Goal: Find specific page/section: Find specific page/section

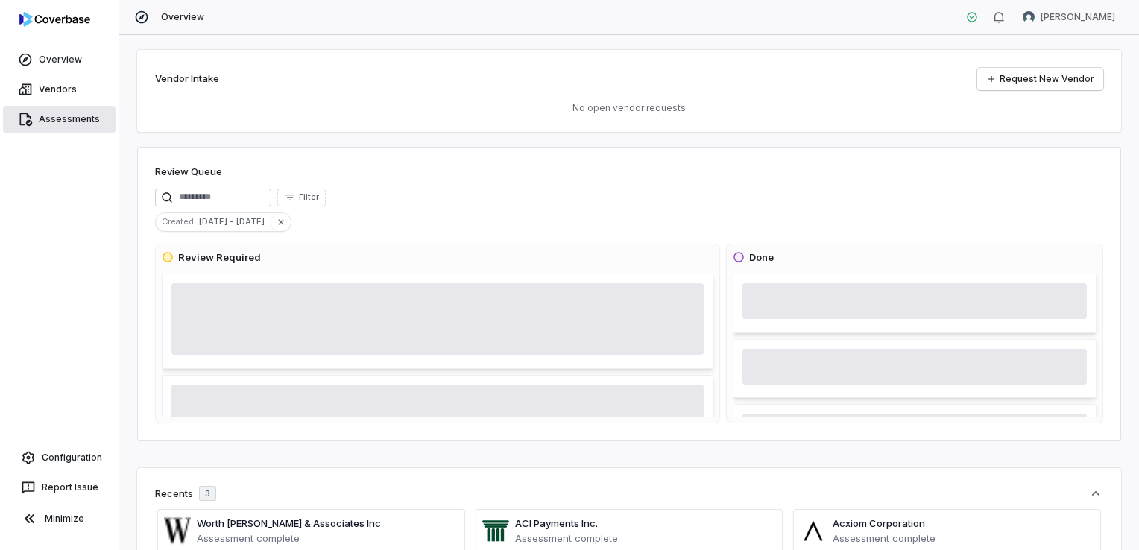
click at [78, 125] on link "Assessments" at bounding box center [59, 119] width 113 height 27
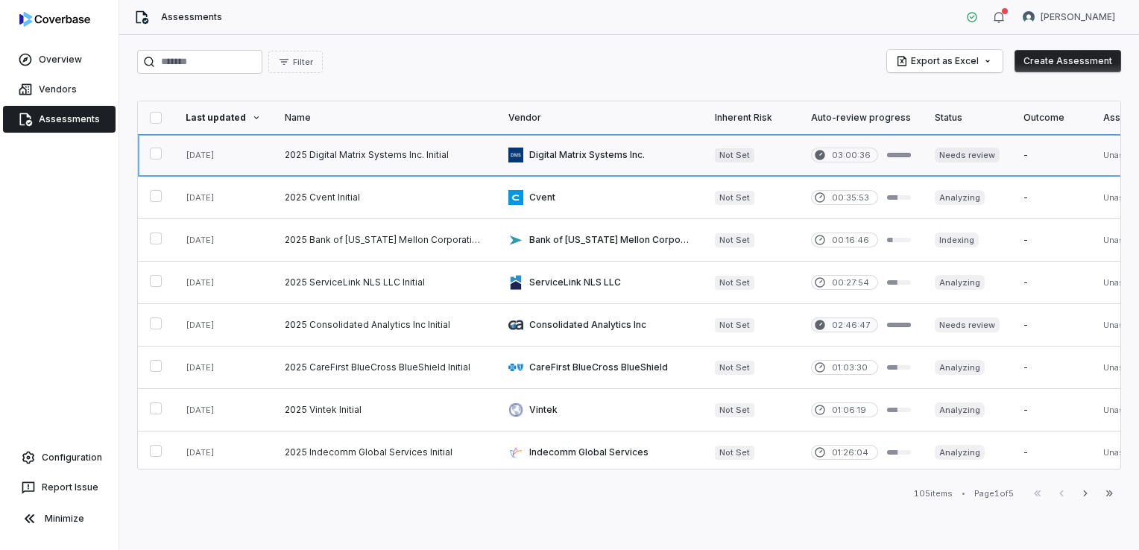
click at [406, 160] on link at bounding box center [385, 155] width 224 height 42
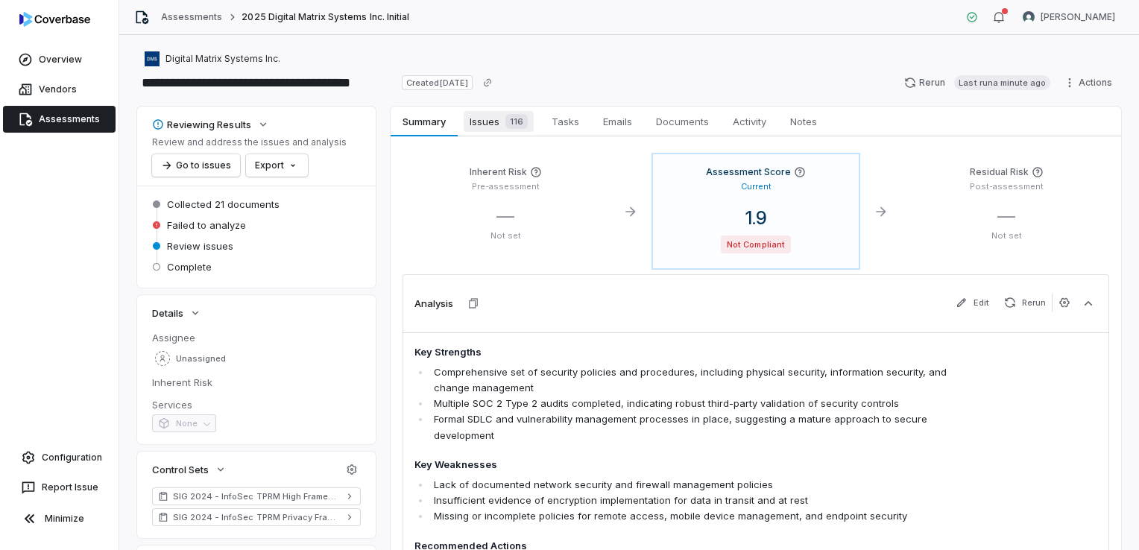
click at [482, 121] on span "Issues 116" at bounding box center [499, 121] width 70 height 21
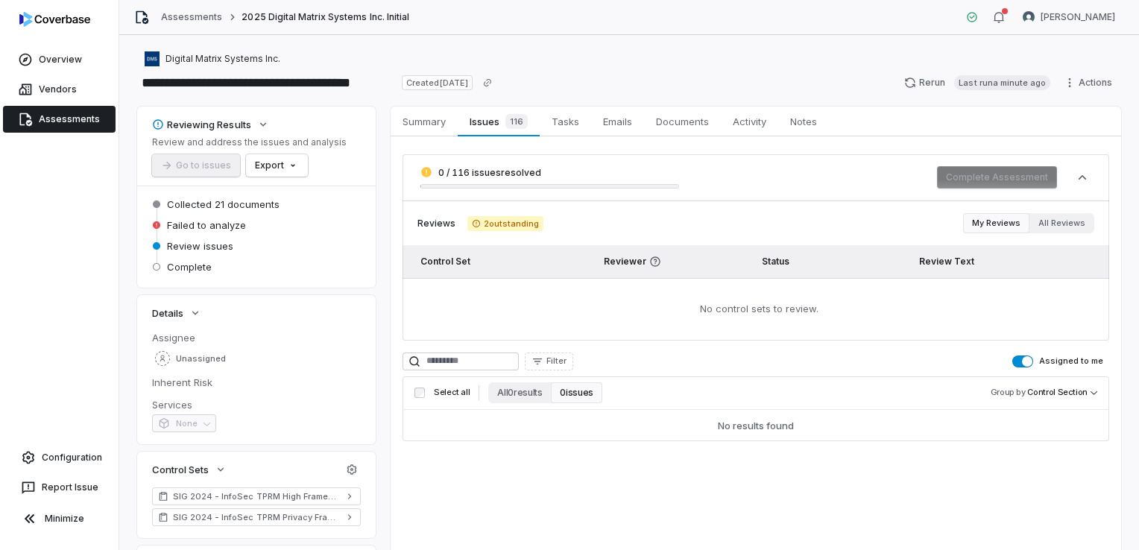
click at [48, 116] on link "Assessments" at bounding box center [59, 119] width 113 height 27
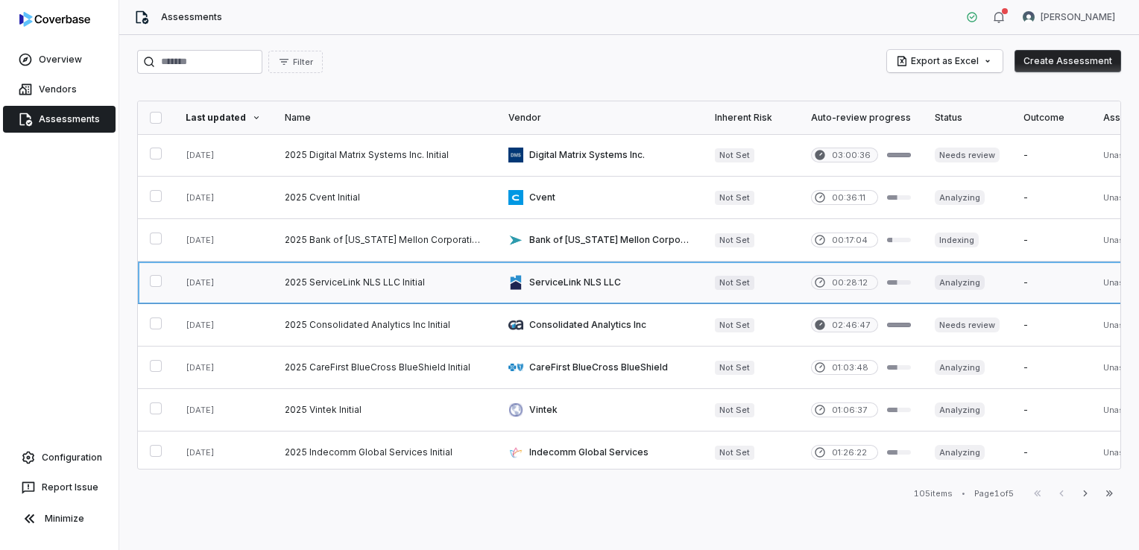
click at [583, 288] on link at bounding box center [600, 283] width 207 height 42
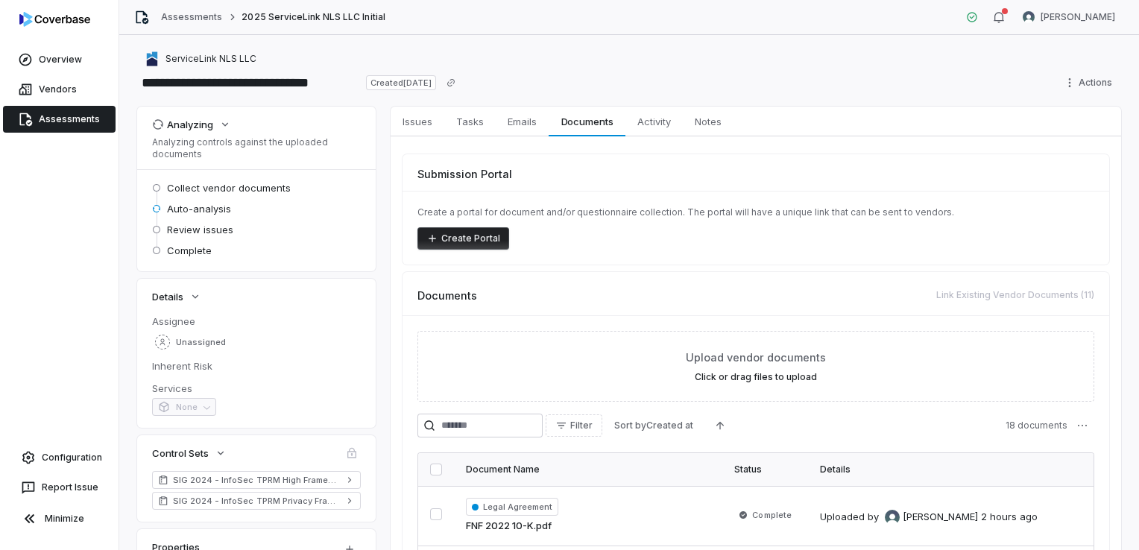
click at [70, 118] on link "Assessments" at bounding box center [59, 119] width 113 height 27
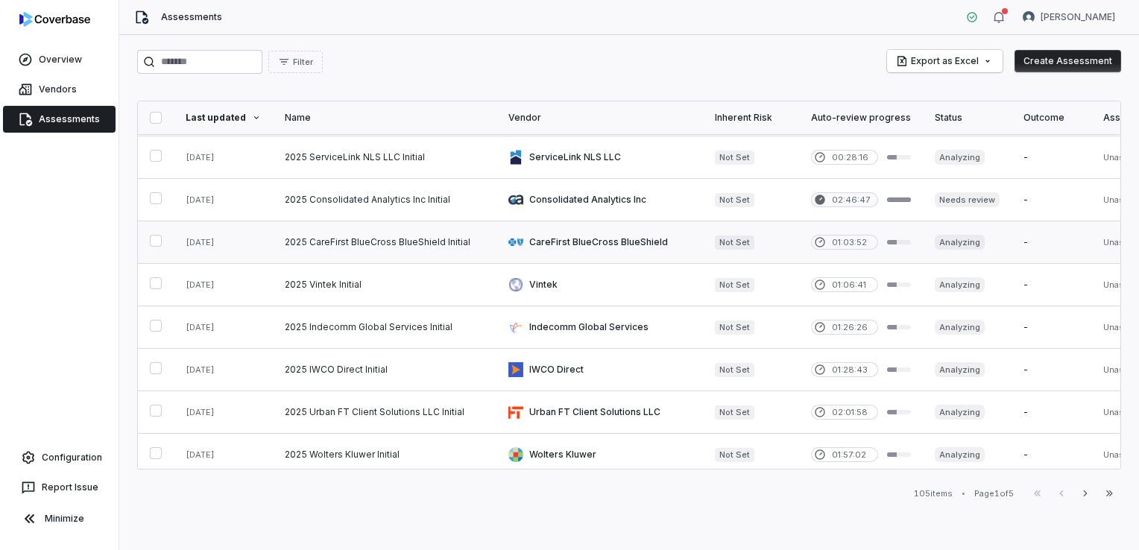
scroll to position [128, 0]
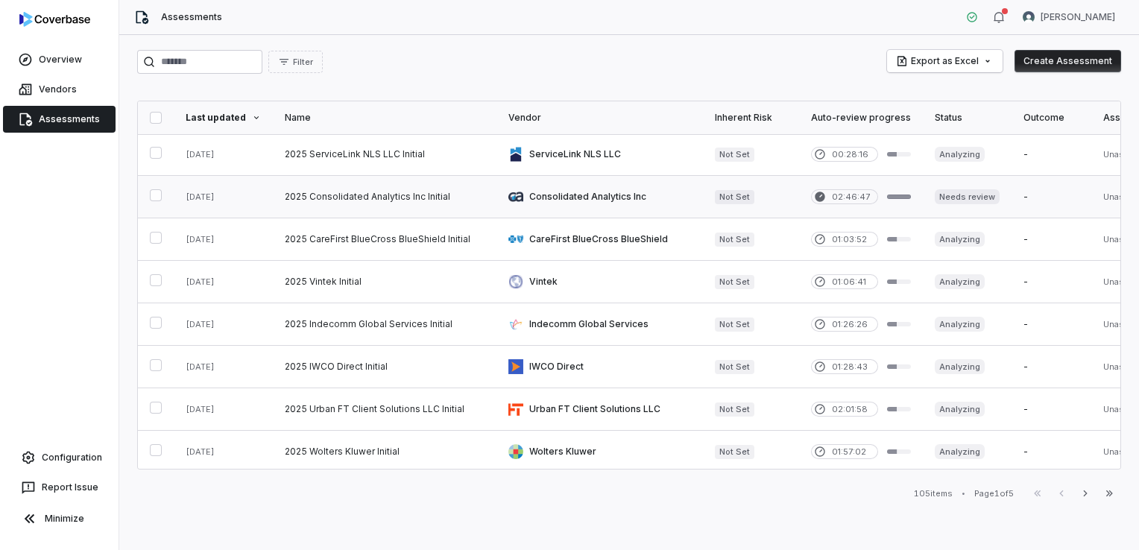
click at [564, 204] on link at bounding box center [600, 197] width 207 height 42
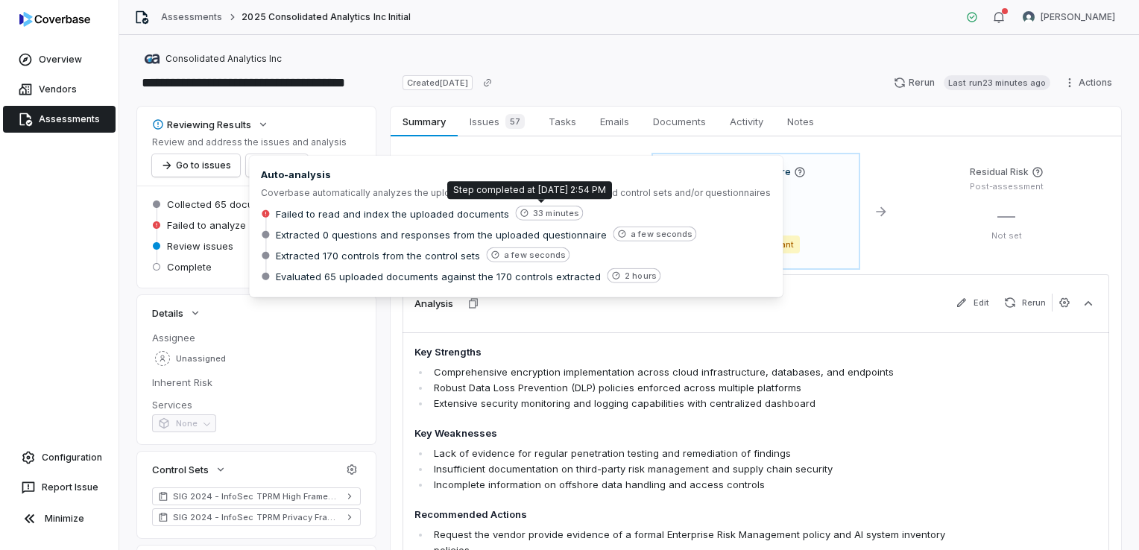
click at [540, 214] on span "33 minutes" at bounding box center [549, 213] width 68 height 15
click at [266, 214] on icon at bounding box center [265, 213] width 7 height 7
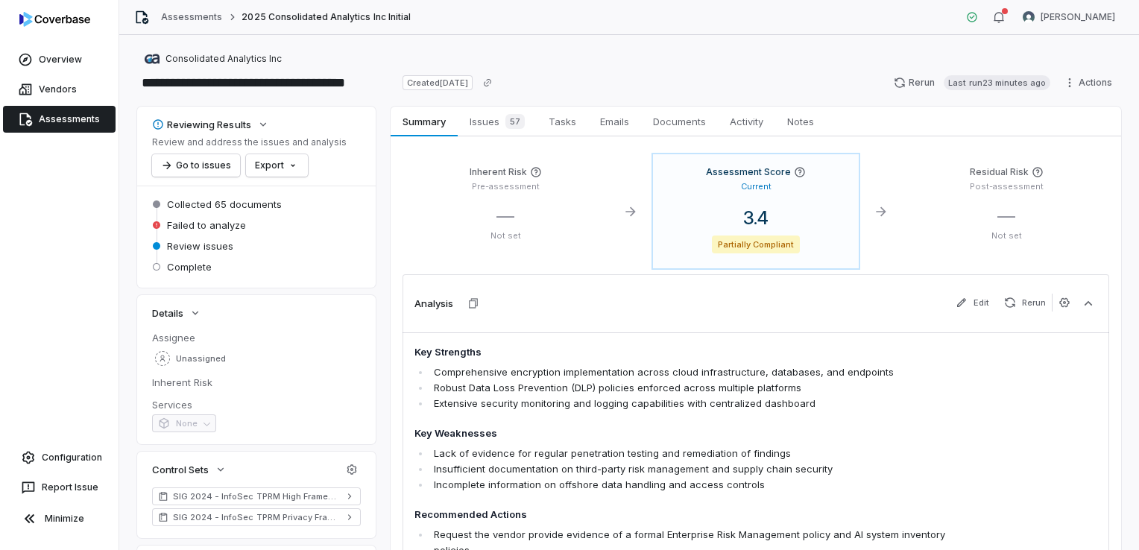
click at [597, 86] on div "**********" at bounding box center [629, 83] width 984 height 24
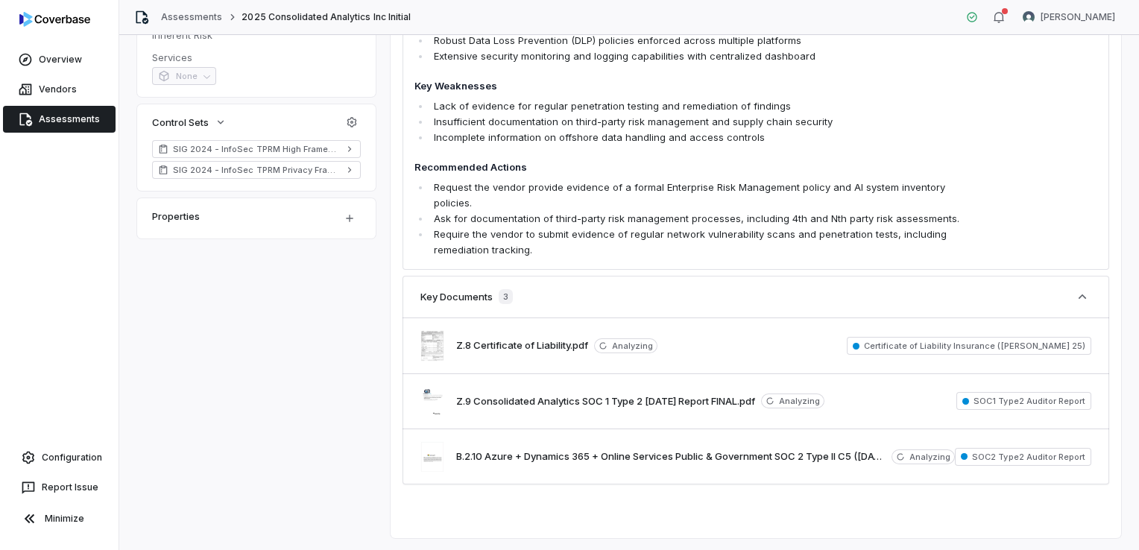
scroll to position [29, 0]
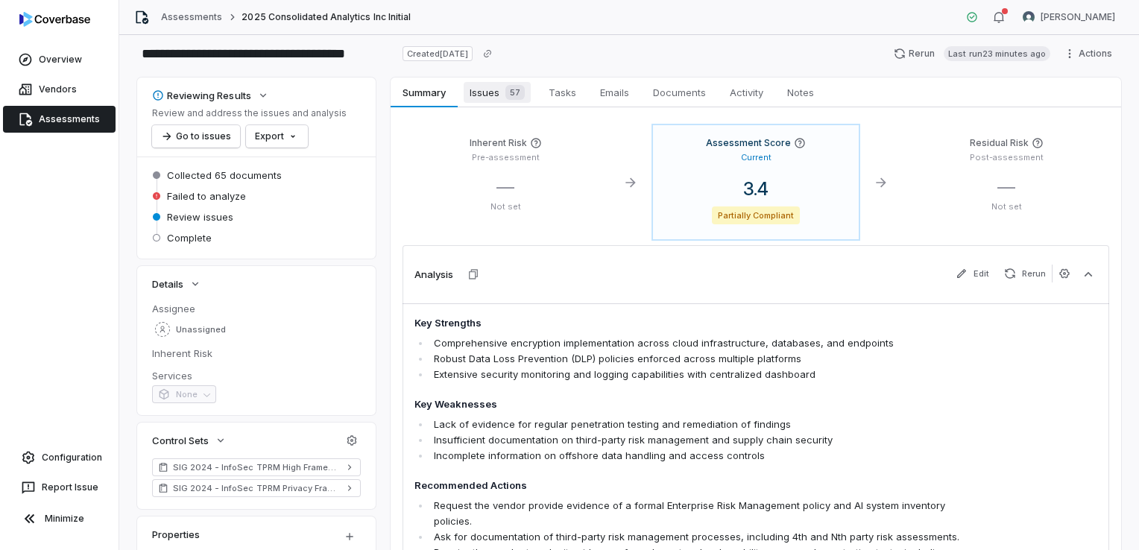
click at [500, 87] on div "57" at bounding box center [512, 92] width 25 height 15
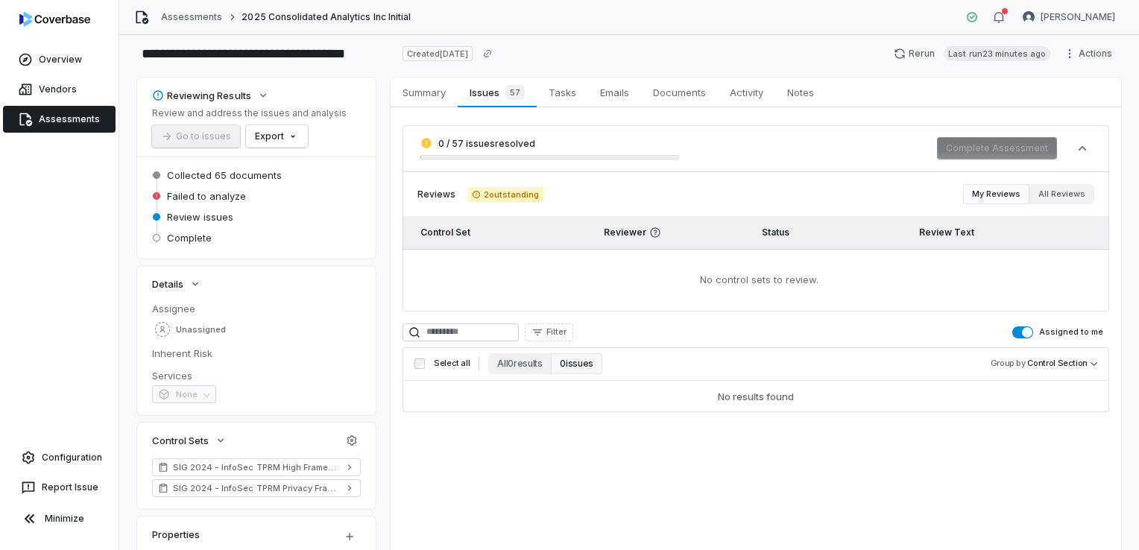
click at [78, 123] on link "Assessments" at bounding box center [59, 119] width 113 height 27
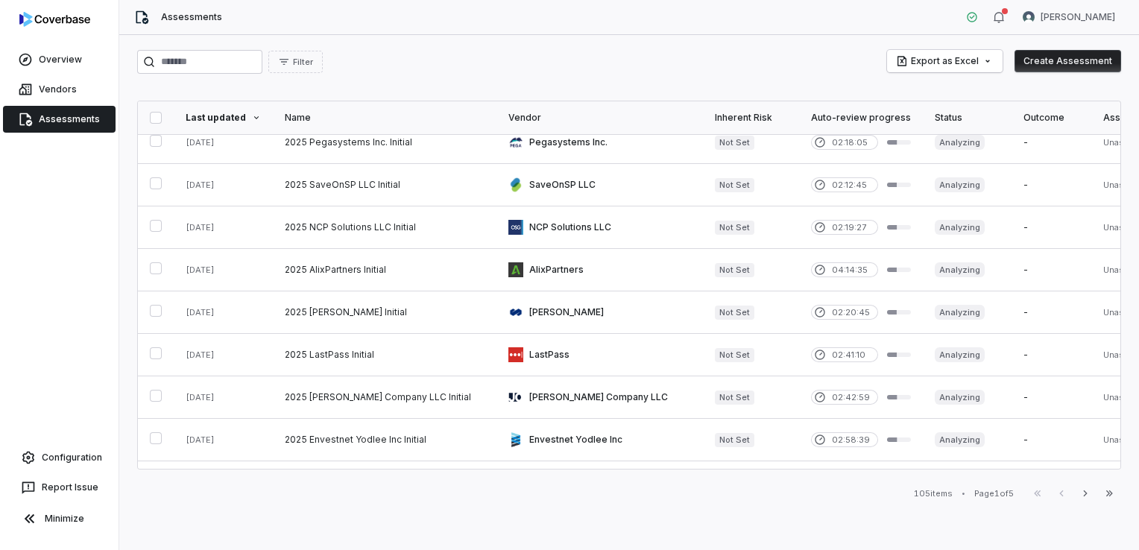
scroll to position [664, 0]
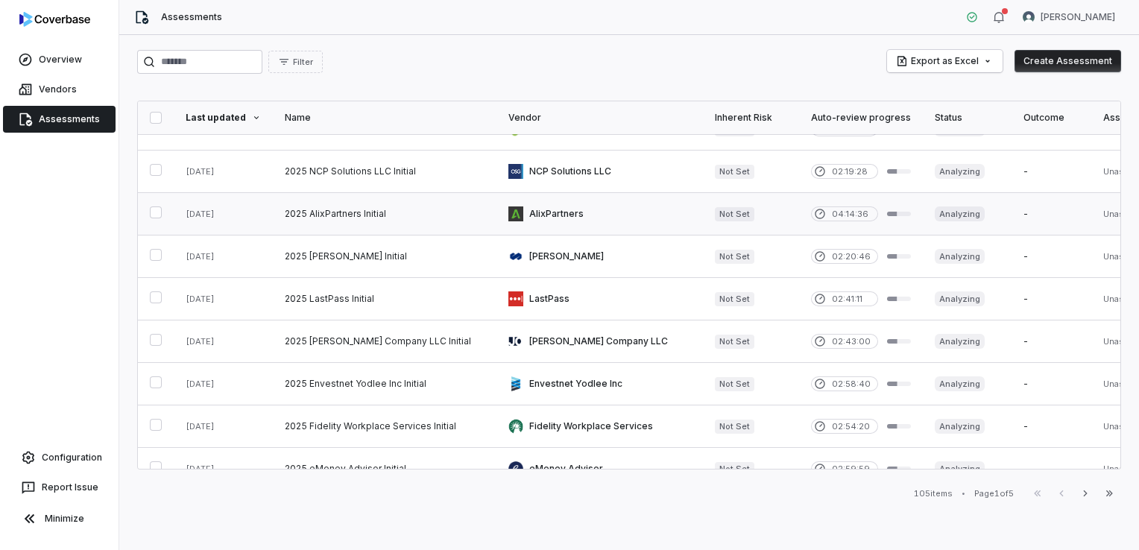
click at [412, 209] on link at bounding box center [385, 214] width 224 height 42
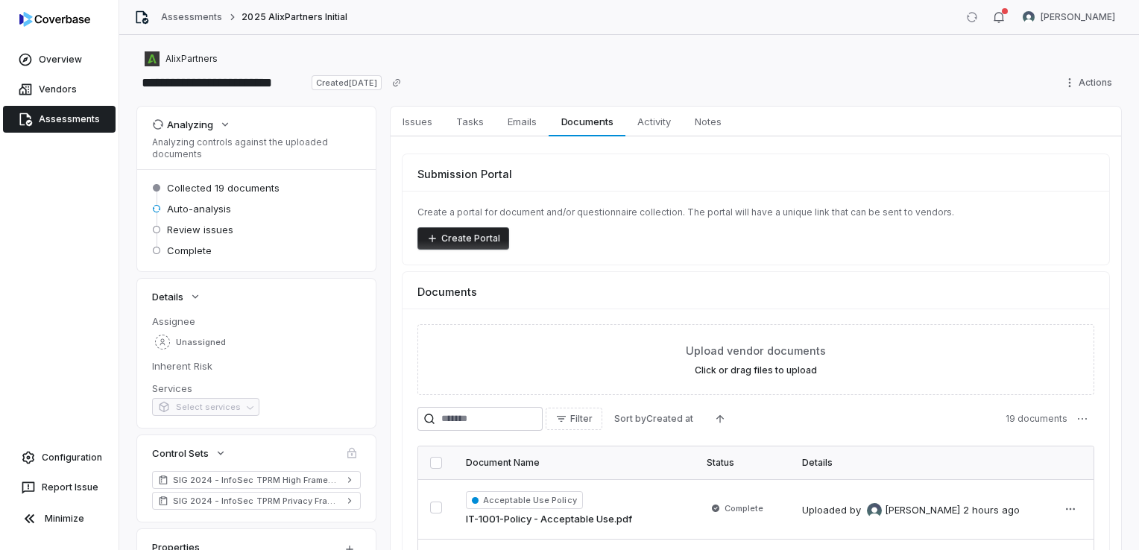
click at [51, 112] on link "Assessments" at bounding box center [59, 119] width 113 height 27
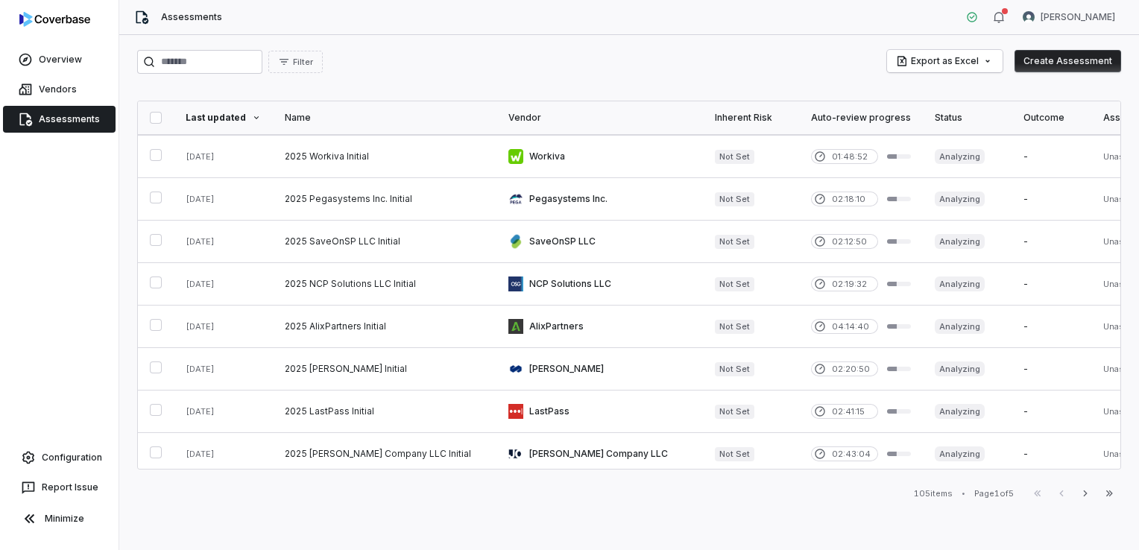
scroll to position [730, 0]
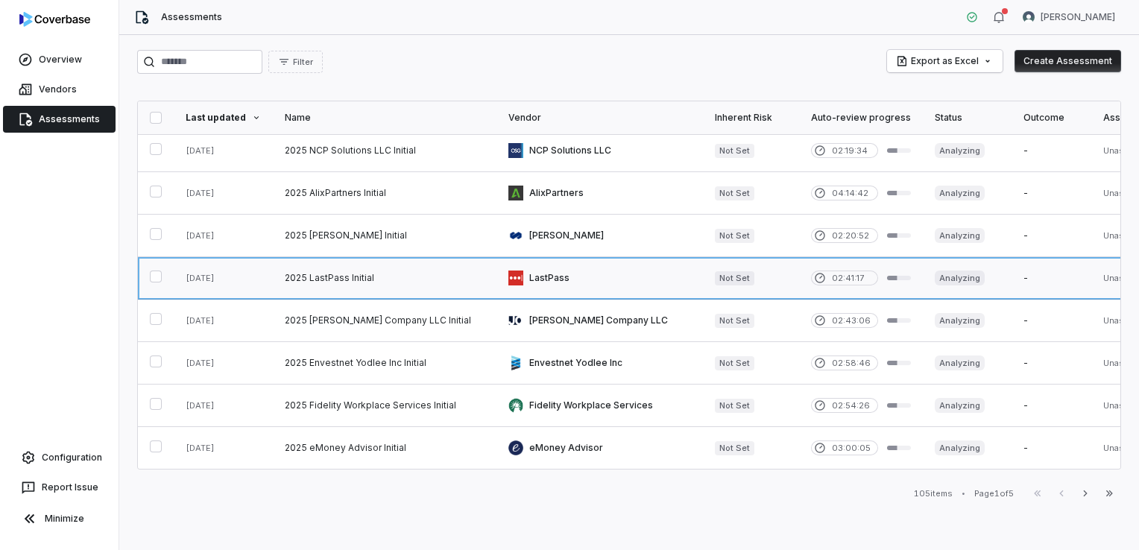
click at [383, 274] on link at bounding box center [385, 278] width 224 height 42
